Goal: Information Seeking & Learning: Learn about a topic

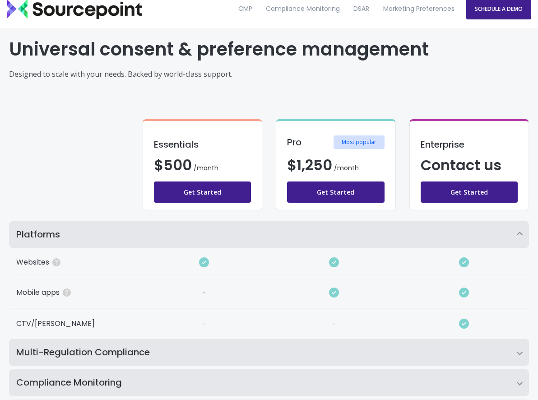
scroll to position [6, 0]
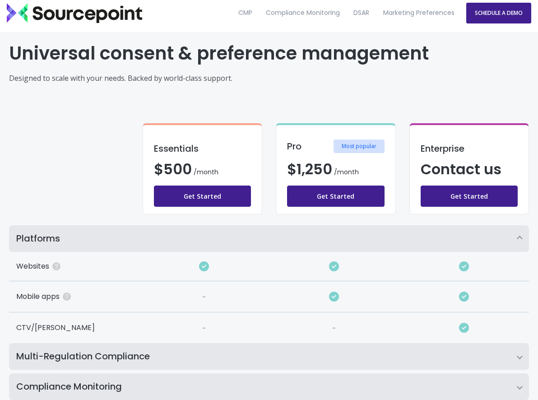
click at [139, 80] on p "Designed to scale with your needs. Backed by world-class support." at bounding box center [269, 78] width 520 height 11
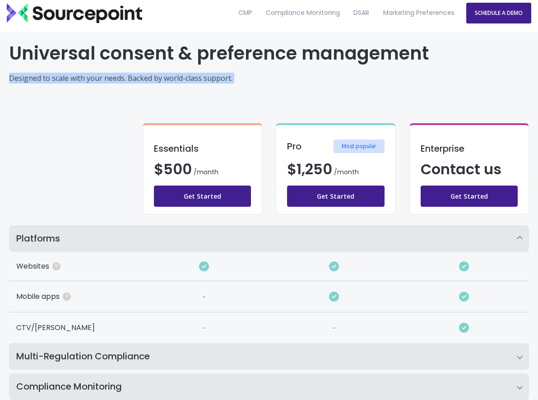
click at [139, 80] on p "Designed to scale with your needs. Backed by world-class support." at bounding box center [269, 78] width 520 height 11
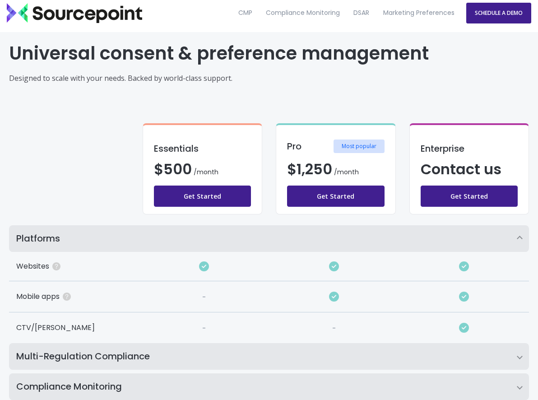
click at [158, 114] on div "Essentials $ 500 8 /month /month Get Started Pro Most popular $ 1,250 16 /month…" at bounding box center [269, 168] width 520 height 113
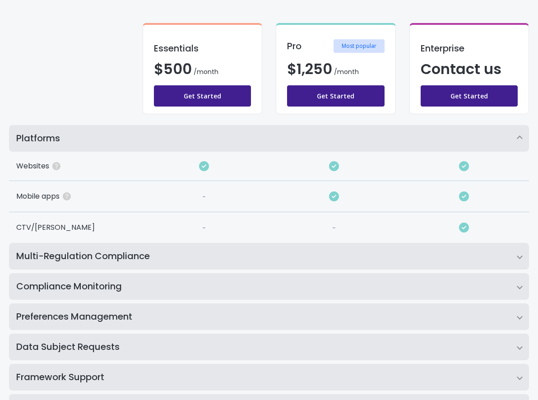
scroll to position [108, 0]
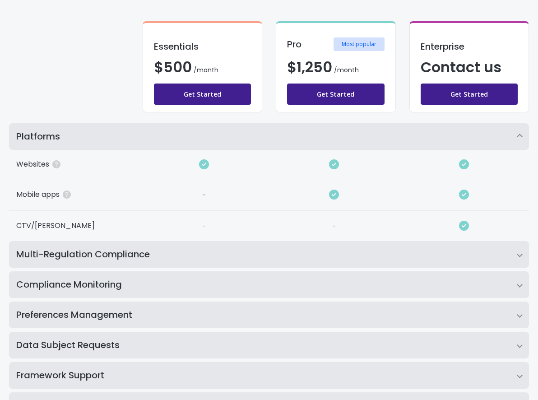
click at [150, 253] on h2 "Multi-Regulation Compliance" at bounding box center [269, 254] width 520 height 27
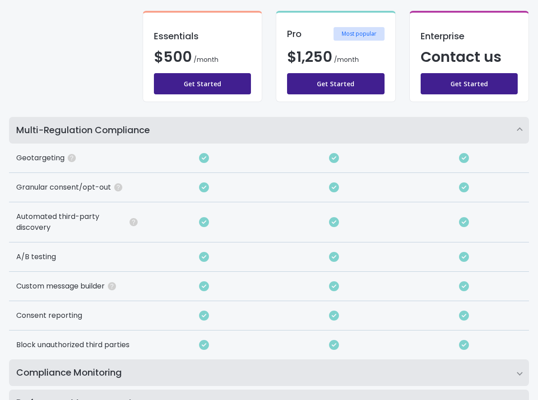
scroll to position [382, 0]
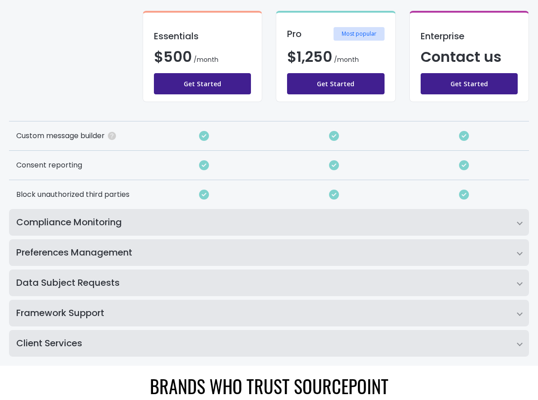
click at [157, 235] on div "Platforms Websites Pricing for websites is determined by monthly page views. Mo…" at bounding box center [269, 102] width 520 height 507
click at [163, 221] on h2 "Compliance Monitoring" at bounding box center [269, 222] width 520 height 27
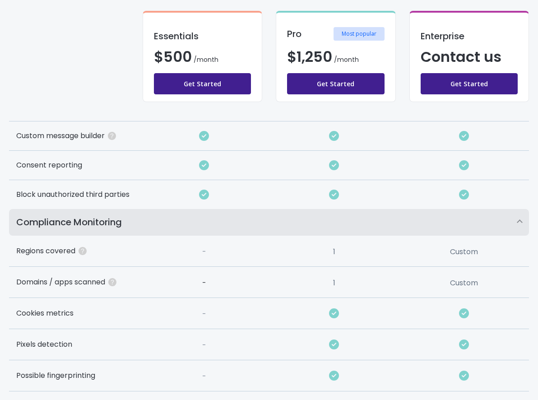
scroll to position [475, 0]
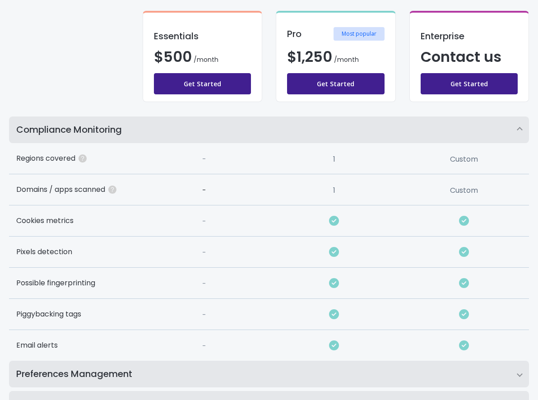
drag, startPoint x: 194, startPoint y: 161, endPoint x: 210, endPoint y: 161, distance: 15.3
click at [210, 161] on div "-" at bounding box center [204, 158] width 130 height 31
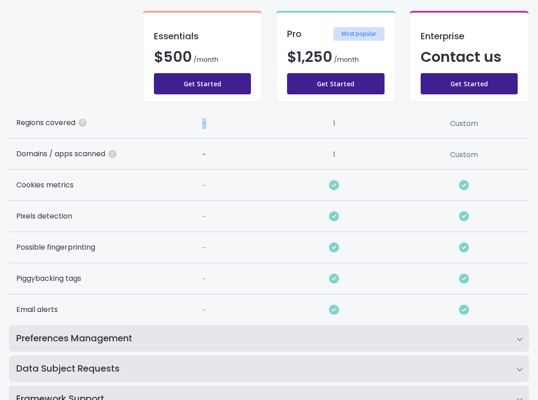
scroll to position [520, 0]
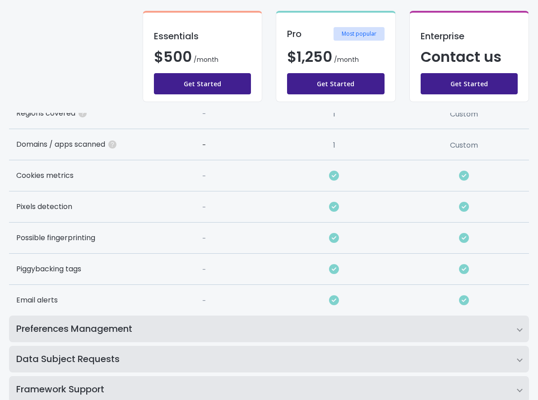
click at [85, 243] on div "Possible fingerprinting" at bounding box center [74, 237] width 130 height 31
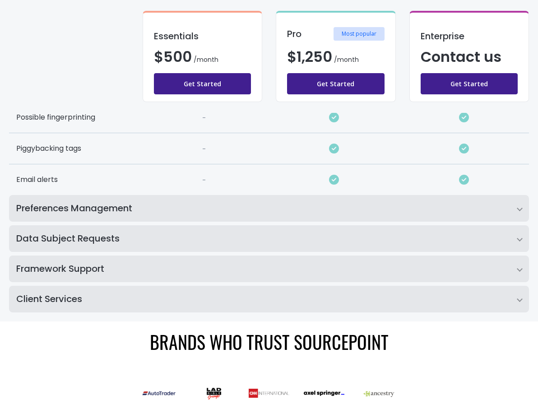
click at [105, 212] on h2 "Preferences Management" at bounding box center [269, 208] width 520 height 27
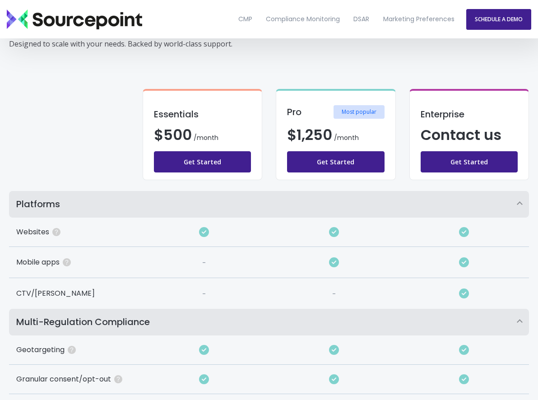
scroll to position [27, 0]
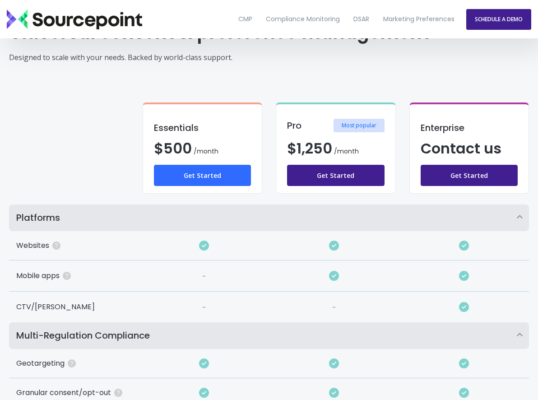
click at [199, 176] on link "Get Started" at bounding box center [202, 175] width 97 height 21
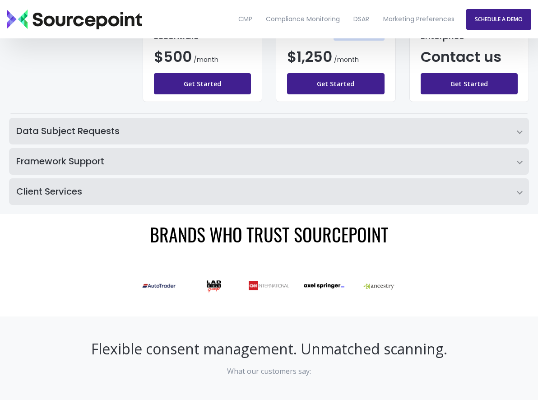
scroll to position [221, 0]
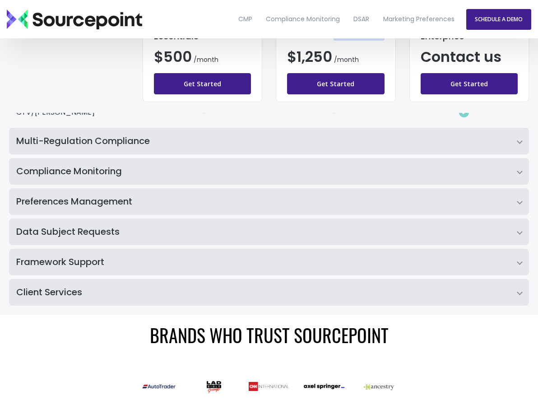
click at [291, 288] on h2 "Client Services" at bounding box center [269, 292] width 520 height 27
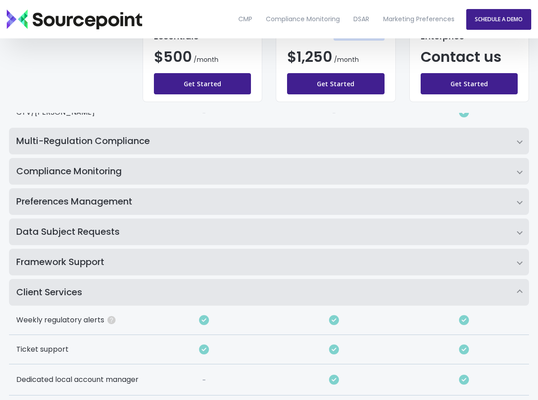
click at [294, 262] on h2 "Framework Support" at bounding box center [269, 261] width 520 height 27
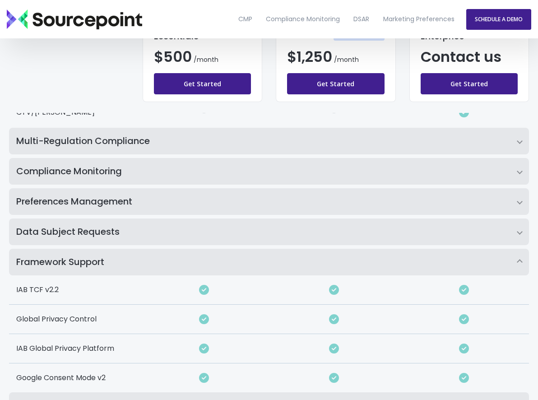
click at [311, 227] on h2 "Data Subject Requests" at bounding box center [269, 231] width 520 height 27
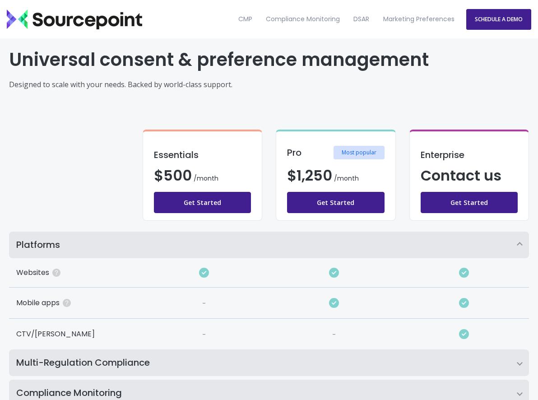
scroll to position [221, 0]
